Goal: Task Accomplishment & Management: Use online tool/utility

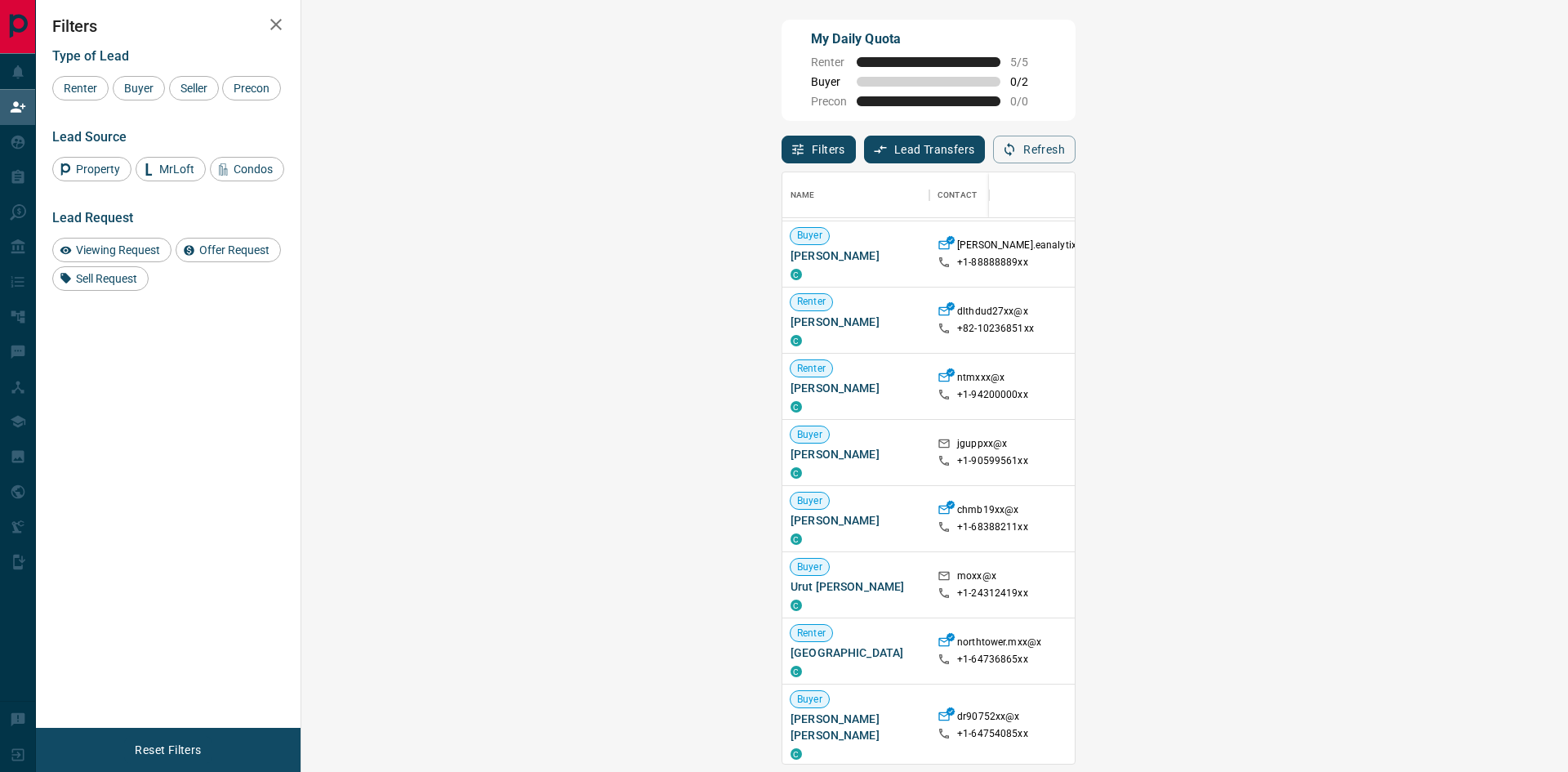
scroll to position [245, 0]
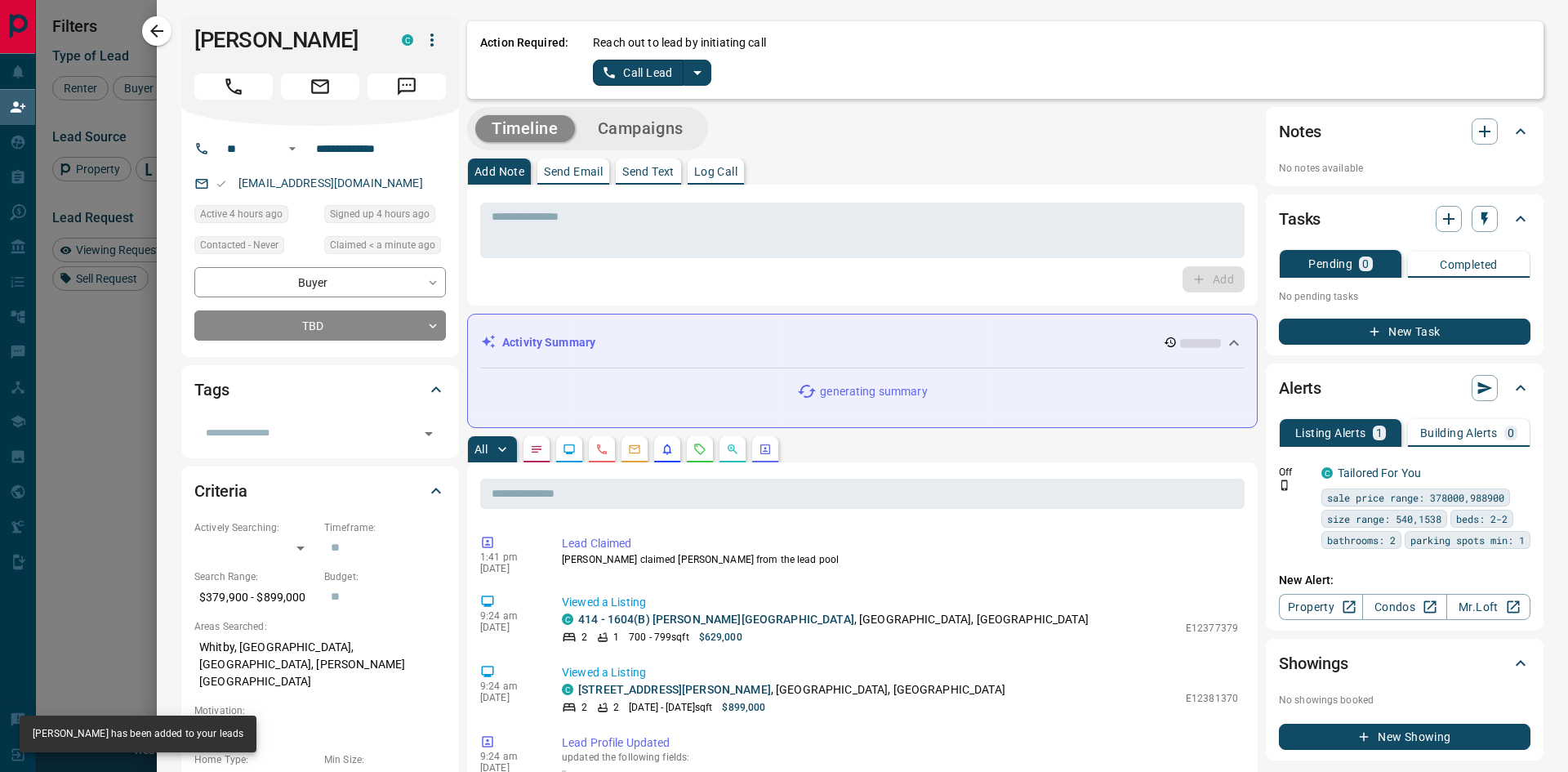
click at [738, 170] on p "Log Call" at bounding box center [715, 171] width 43 height 12
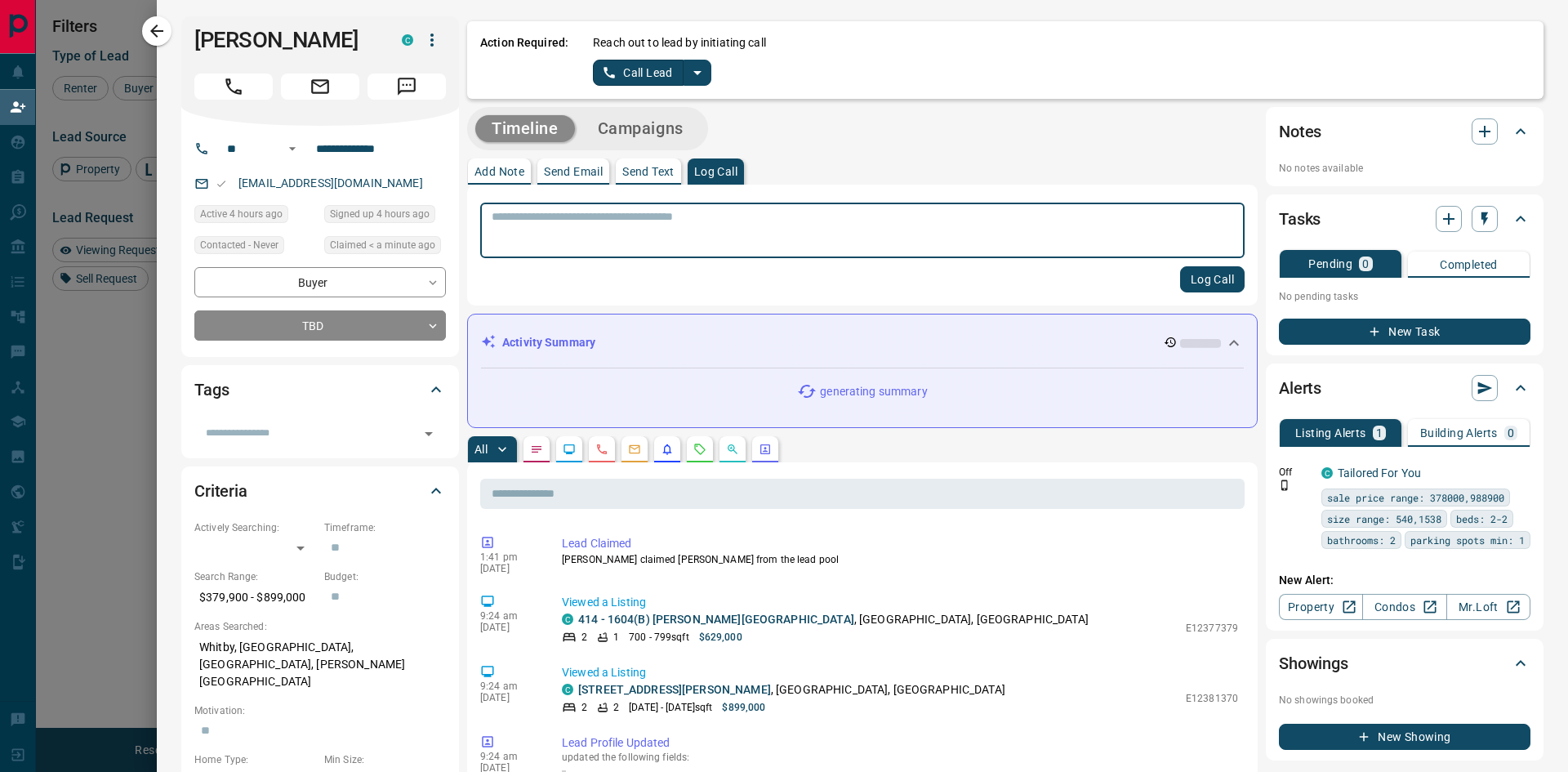
click at [718, 226] on textarea at bounding box center [863, 231] width 741 height 41
type textarea "****"
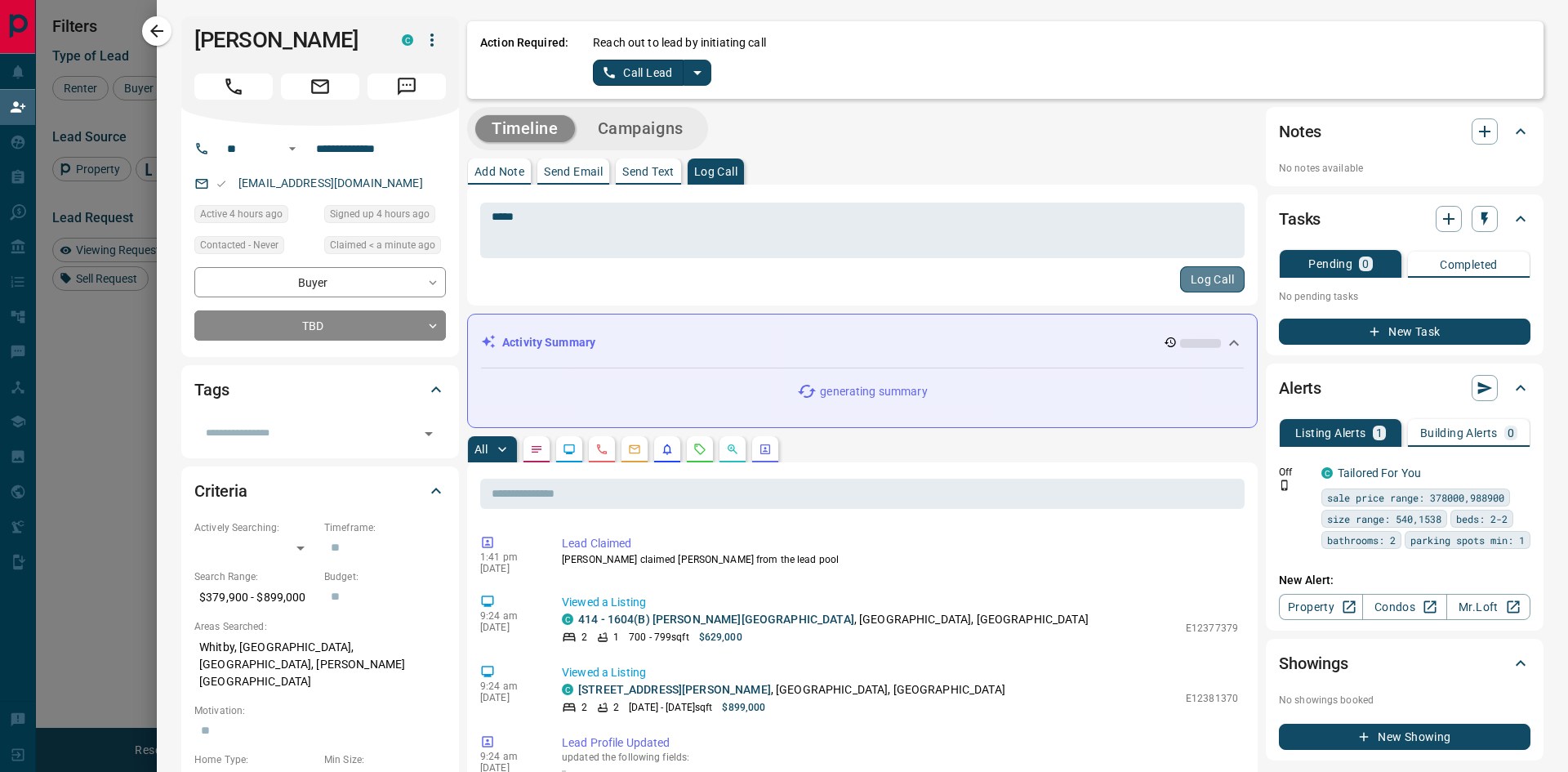
click at [1196, 275] on button "Log Call" at bounding box center [1213, 279] width 65 height 26
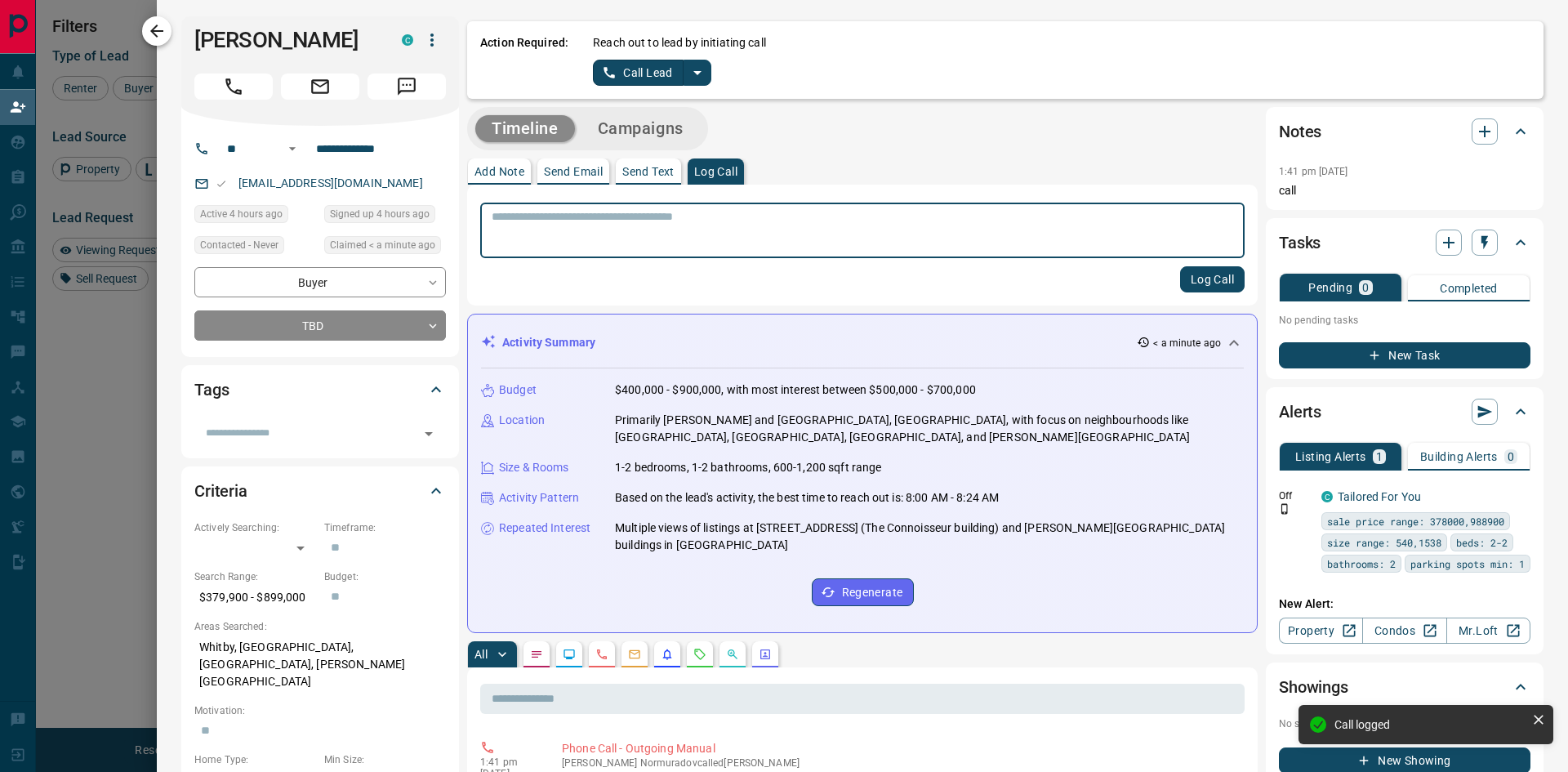
click at [161, 25] on icon "button" at bounding box center [157, 31] width 20 height 20
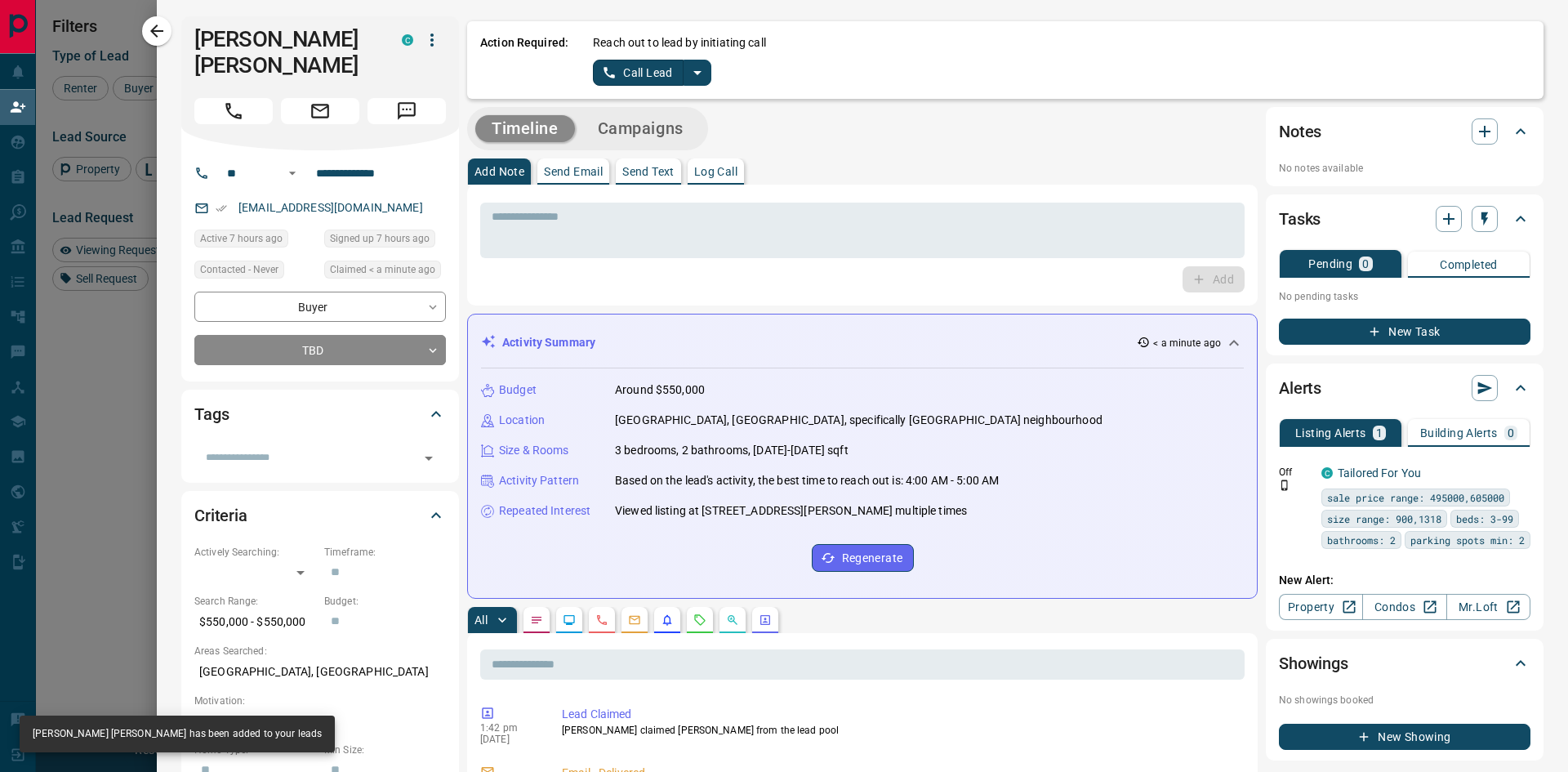
click at [731, 179] on button "Log Call" at bounding box center [715, 171] width 57 height 26
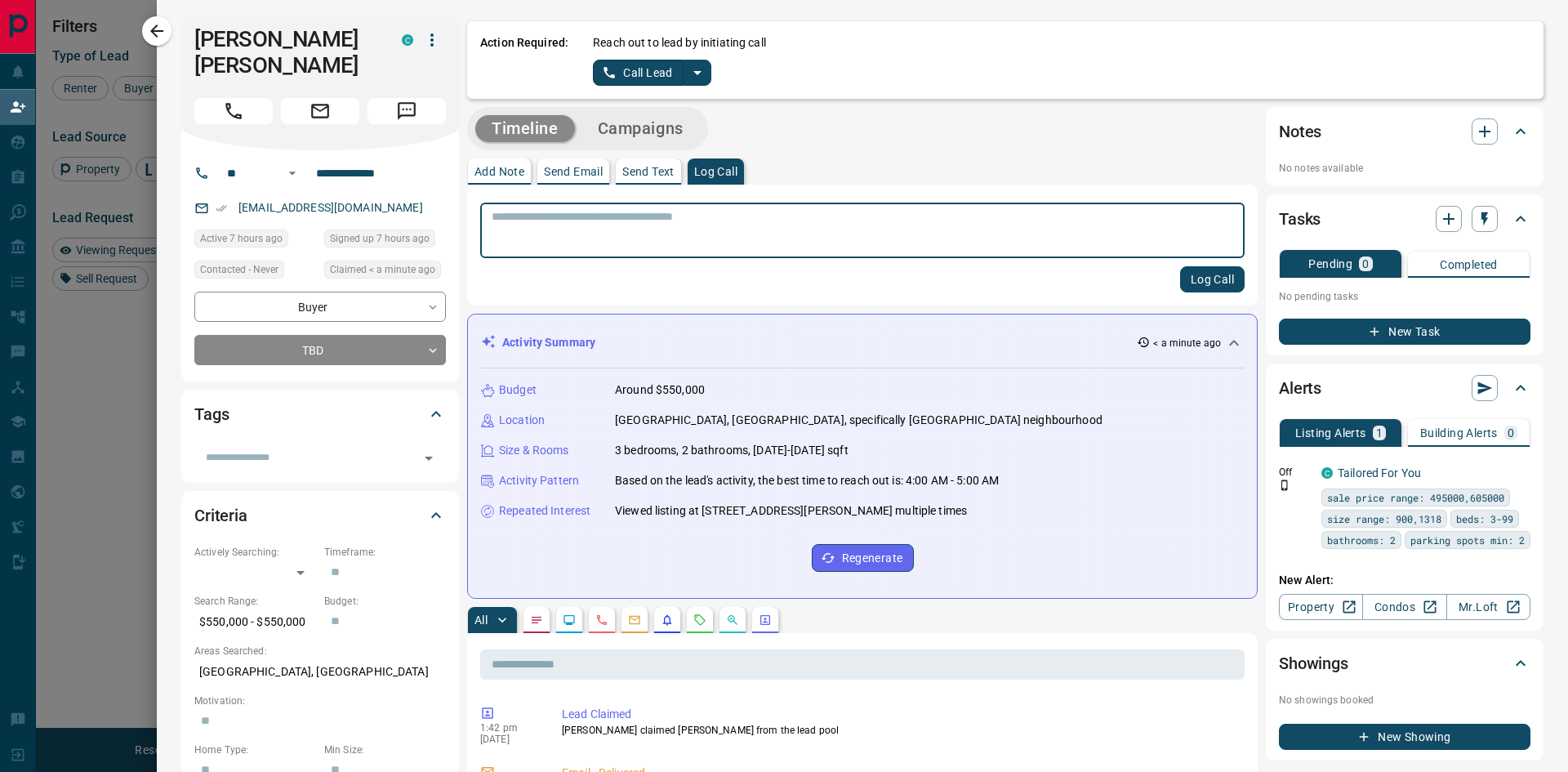
click at [721, 210] on textarea at bounding box center [863, 231] width 741 height 41
type textarea "****"
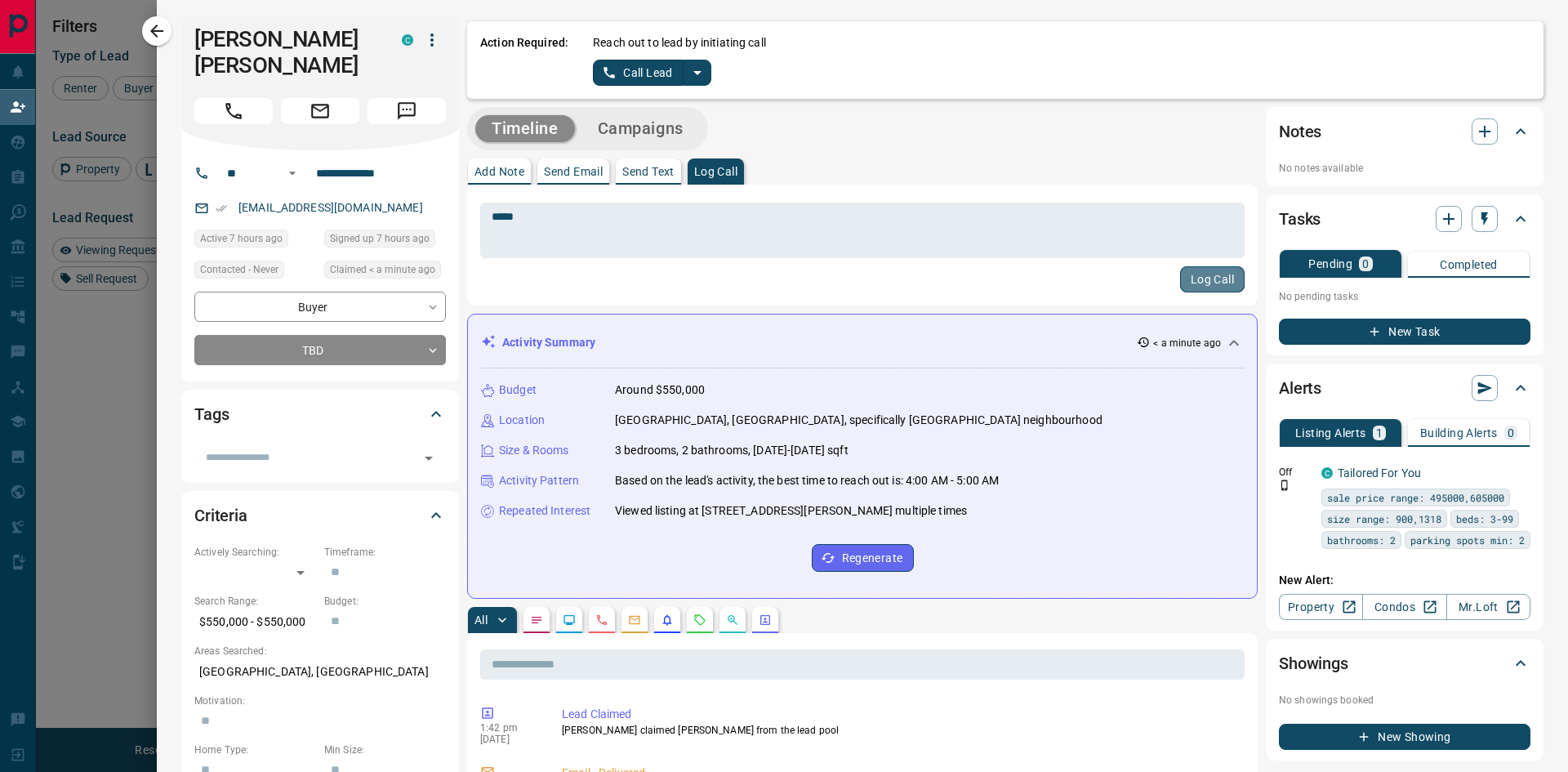
click at [1181, 276] on button "Log Call" at bounding box center [1213, 279] width 65 height 26
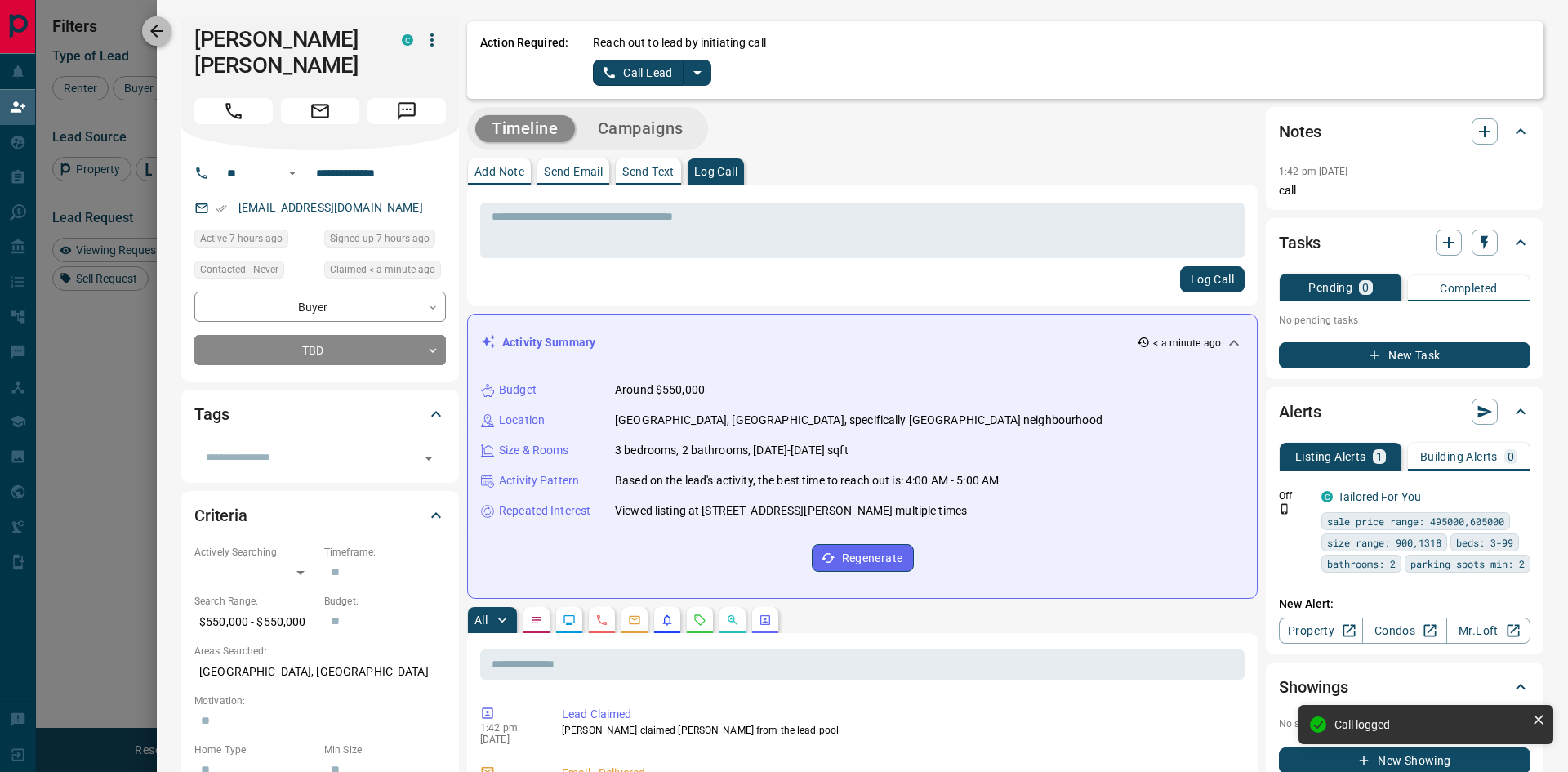
click at [151, 25] on icon "button" at bounding box center [157, 31] width 20 height 20
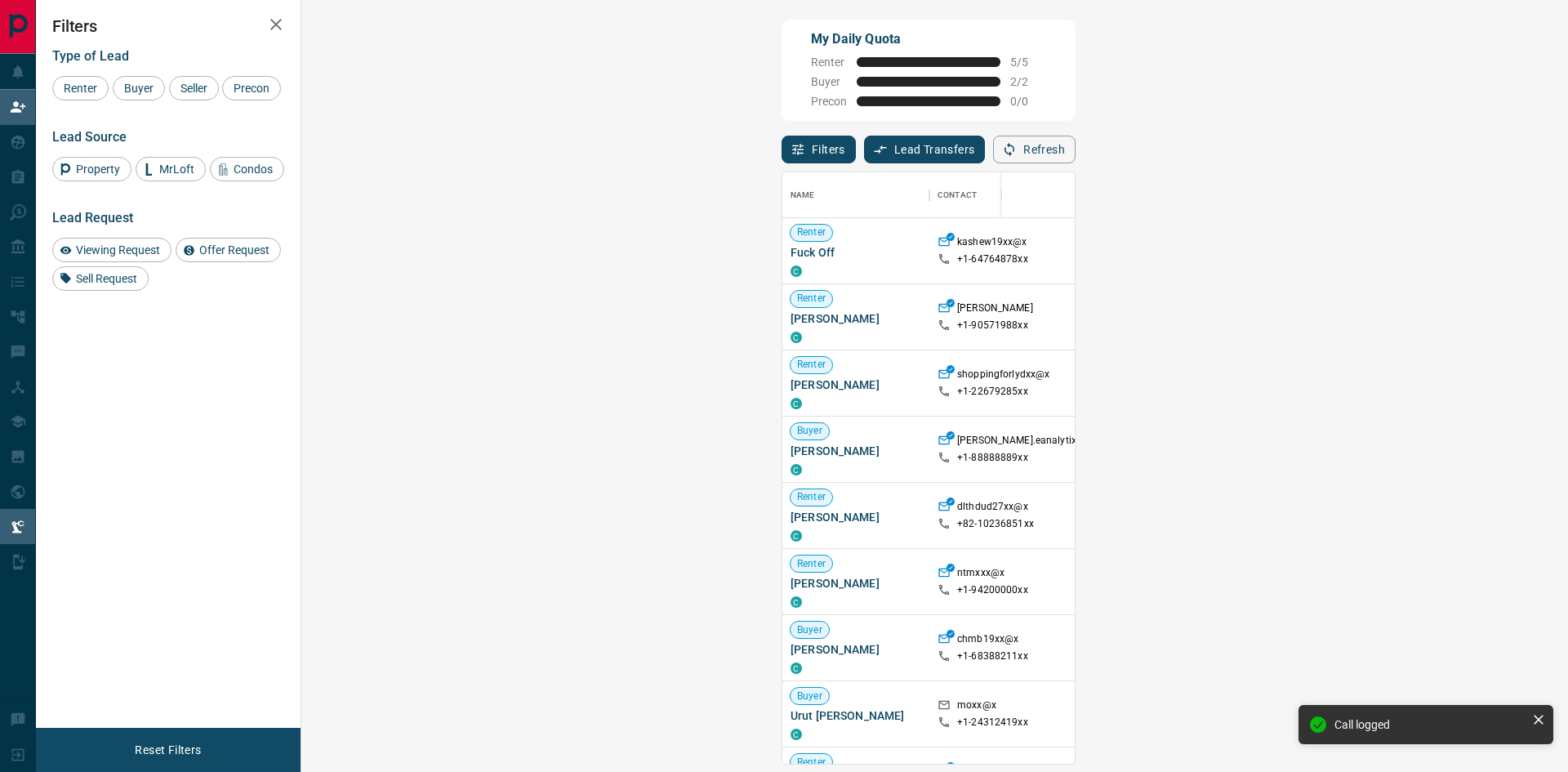
scroll to position [579, 1219]
